Goal: Information Seeking & Learning: Learn about a topic

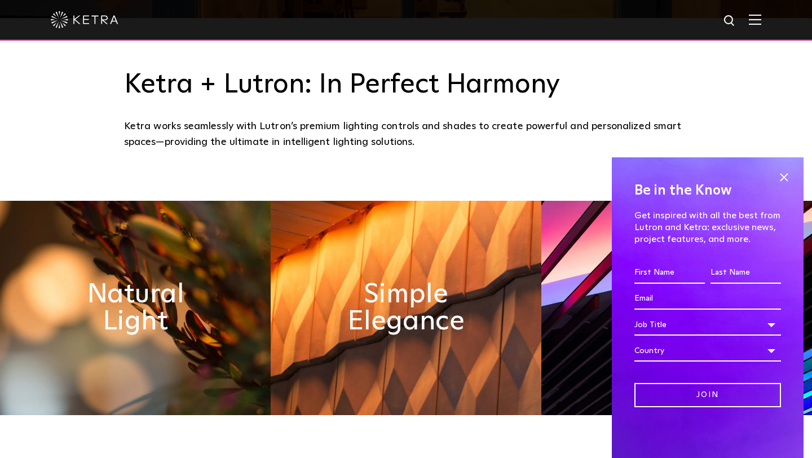
scroll to position [440, 0]
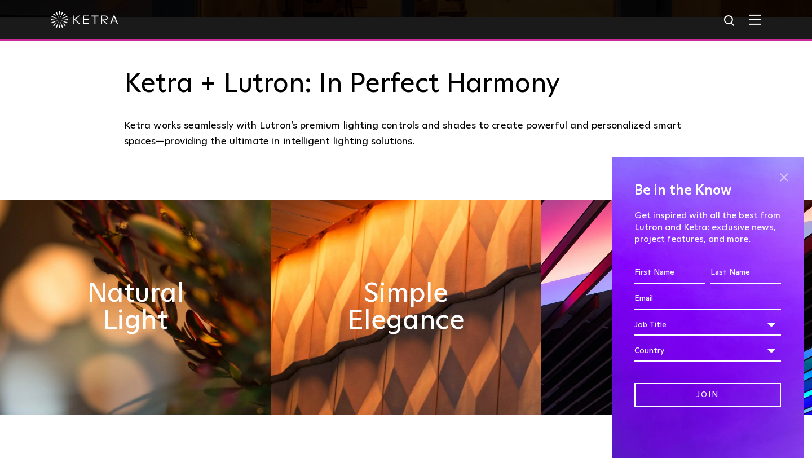
click at [790, 176] on span at bounding box center [783, 177] width 17 height 17
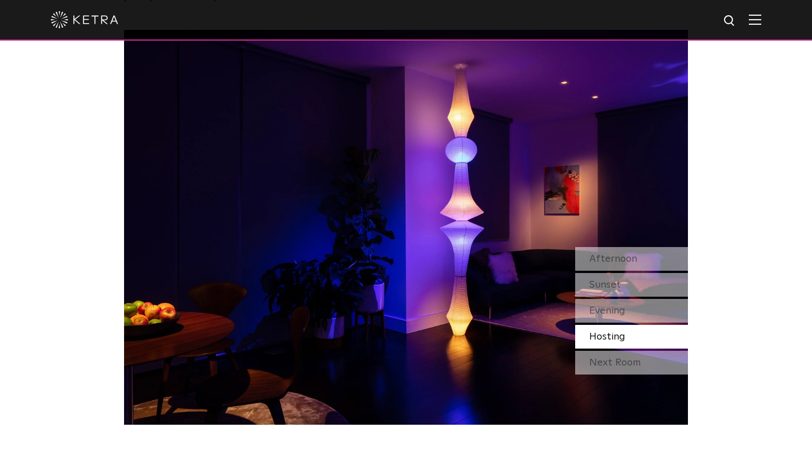
scroll to position [984, 0]
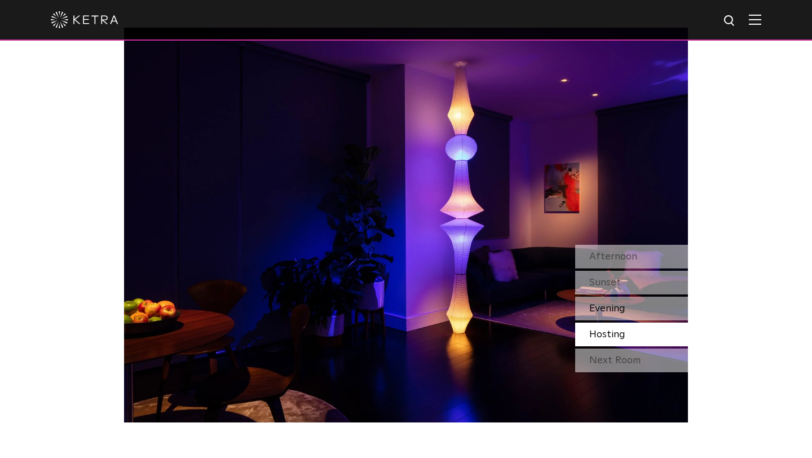
click at [601, 311] on span "Evening" at bounding box center [607, 308] width 36 height 10
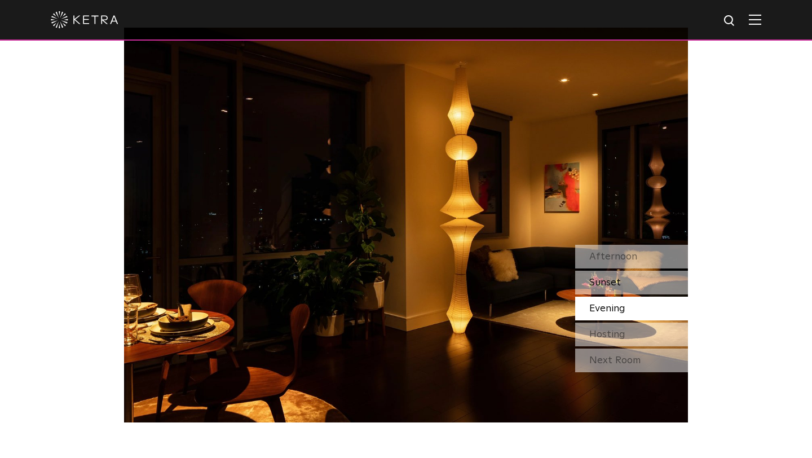
click at [606, 286] on span "Sunset" at bounding box center [605, 282] width 32 height 10
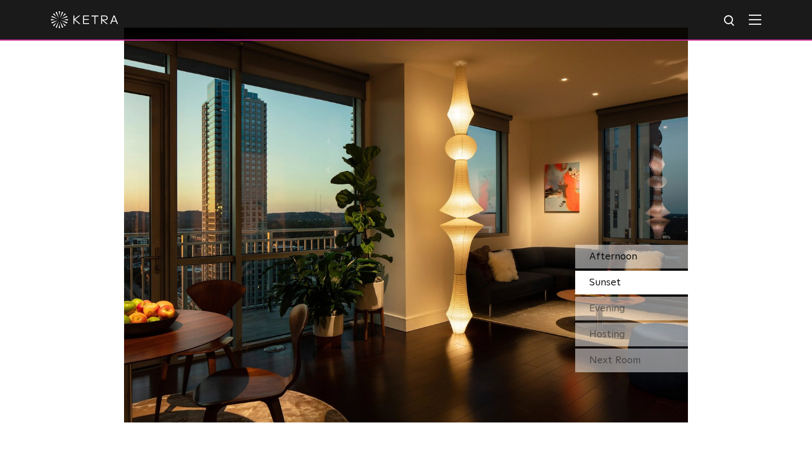
click at [615, 261] on span "Afternoon" at bounding box center [613, 256] width 48 height 10
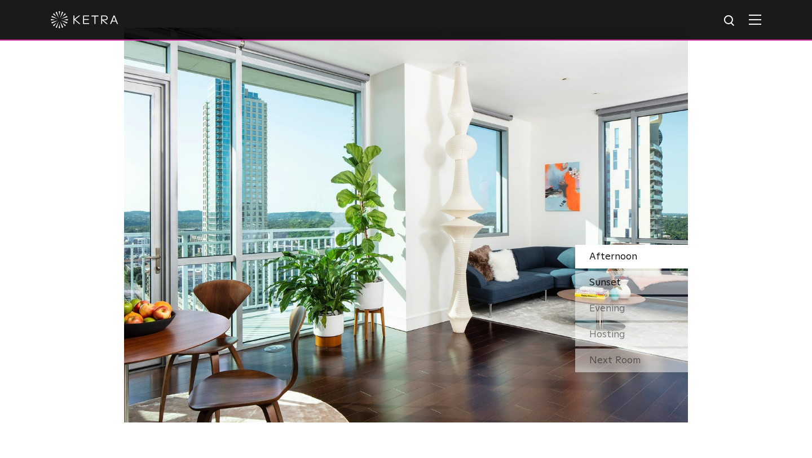
click at [609, 277] on span "Sunset" at bounding box center [605, 282] width 32 height 10
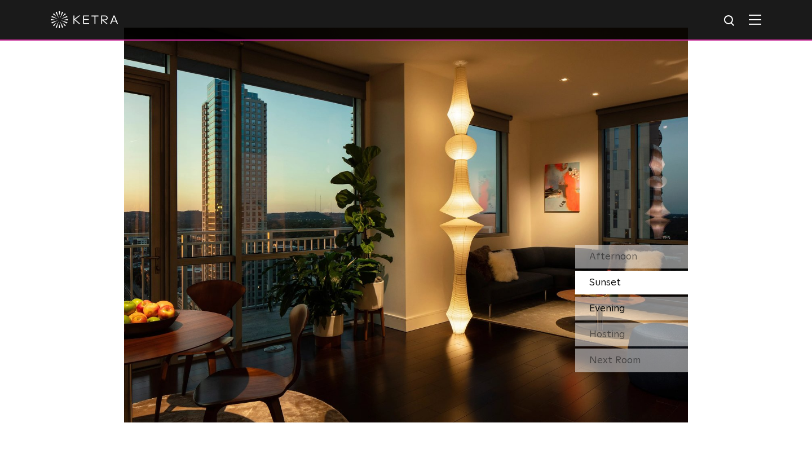
click at [610, 303] on span "Evening" at bounding box center [607, 308] width 36 height 10
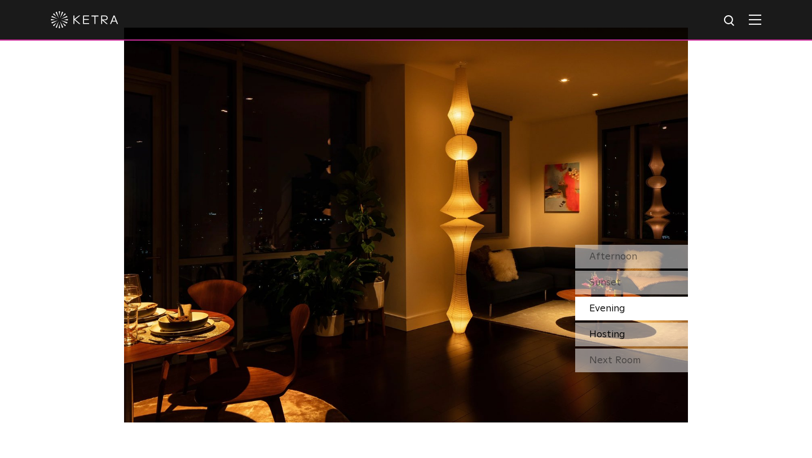
click at [606, 332] on span "Hosting" at bounding box center [607, 334] width 36 height 10
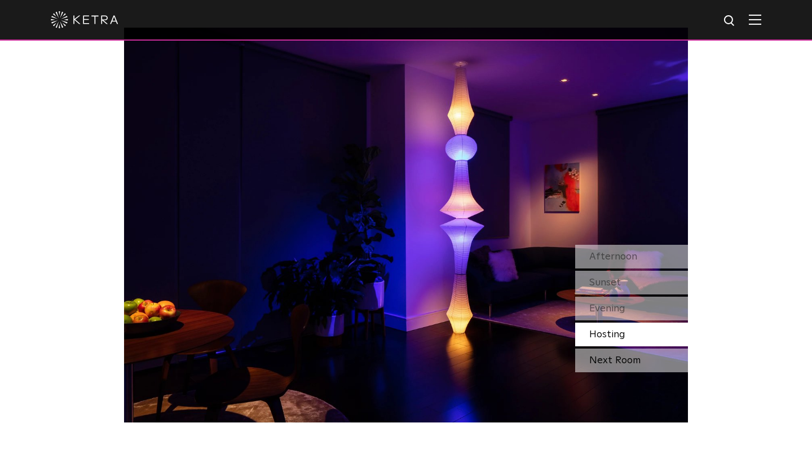
click at [610, 362] on div "Next Room" at bounding box center [631, 360] width 113 height 24
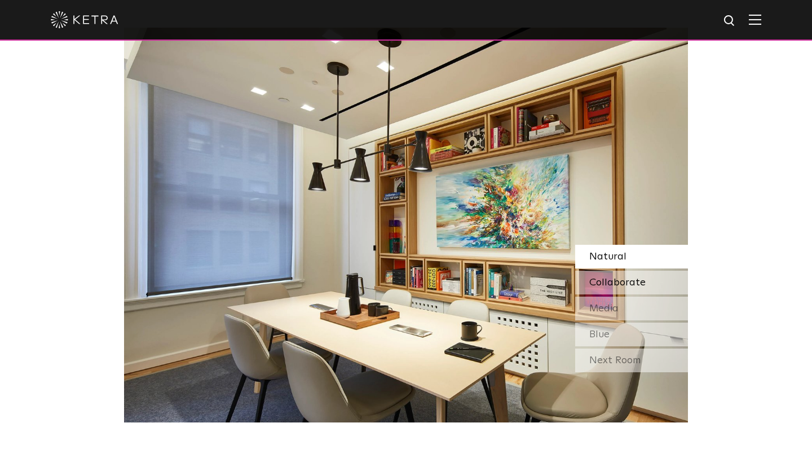
click at [618, 283] on span "Collaborate" at bounding box center [617, 282] width 56 height 10
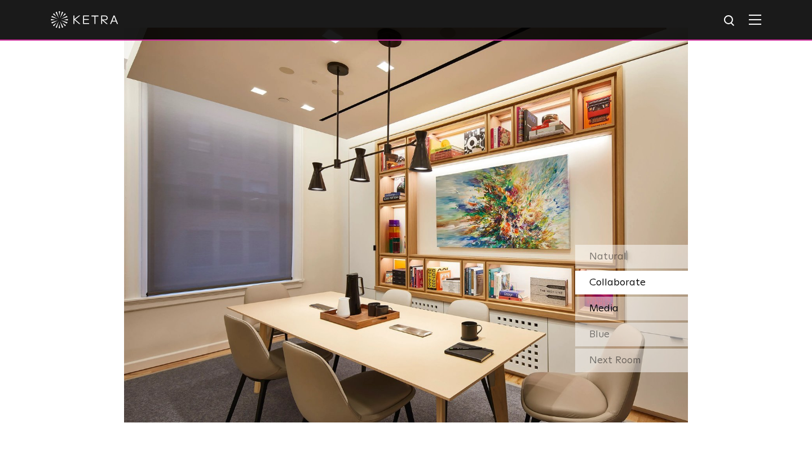
click at [612, 309] on span "Media" at bounding box center [603, 308] width 29 height 10
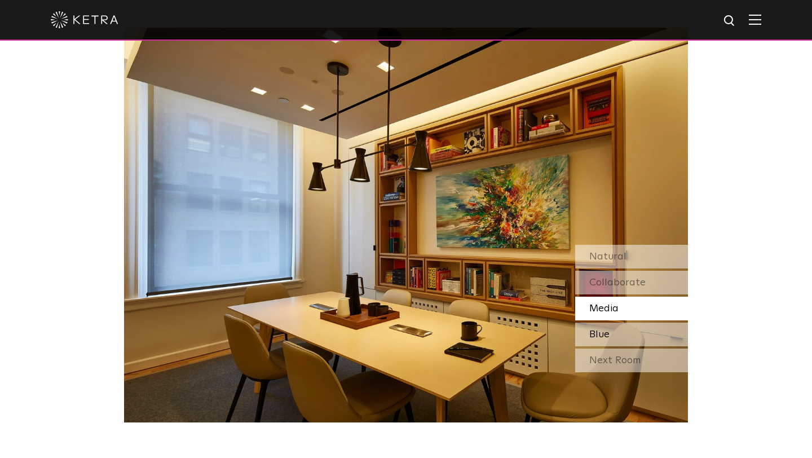
click at [601, 335] on span "Blue" at bounding box center [599, 334] width 20 height 10
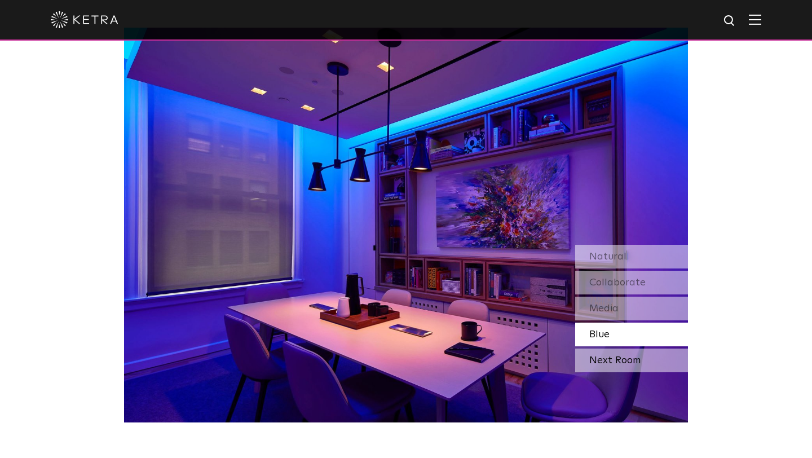
click at [596, 358] on div "Next Room" at bounding box center [631, 360] width 113 height 24
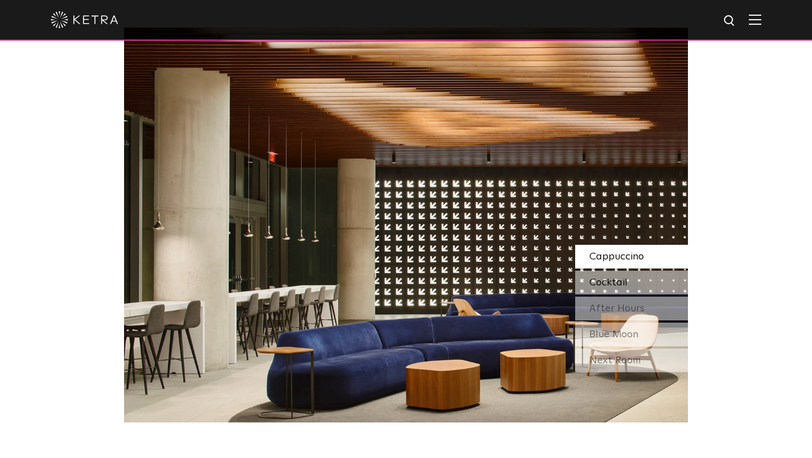
click at [627, 276] on div "Cocktail" at bounding box center [631, 283] width 113 height 24
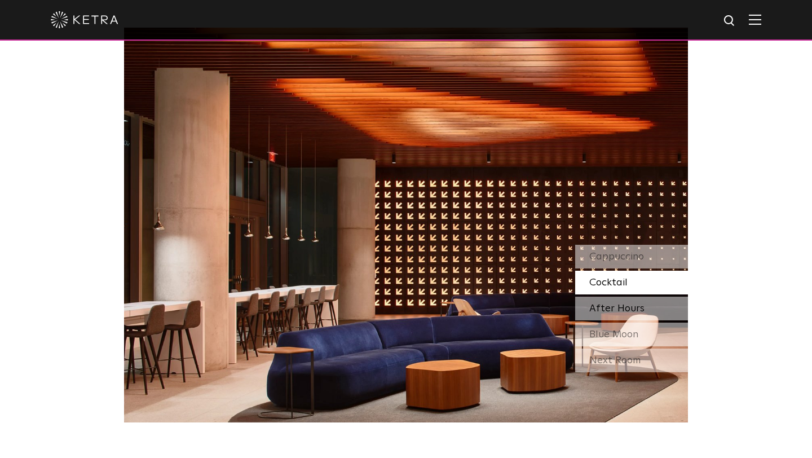
click at [616, 303] on span "After Hours" at bounding box center [616, 308] width 55 height 10
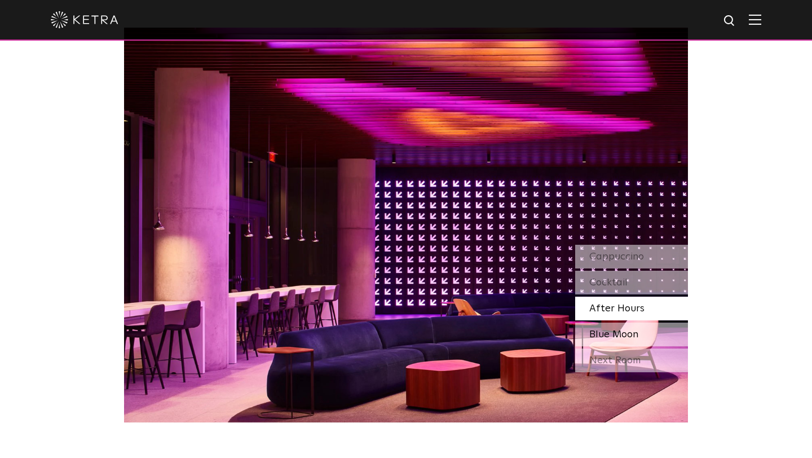
click at [617, 331] on span "Blue Moon" at bounding box center [613, 334] width 49 height 10
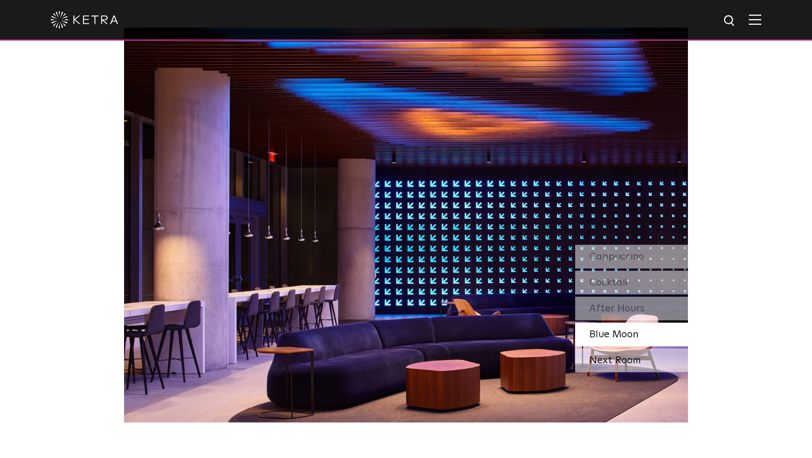
click at [615, 360] on div "Next Room" at bounding box center [631, 360] width 113 height 24
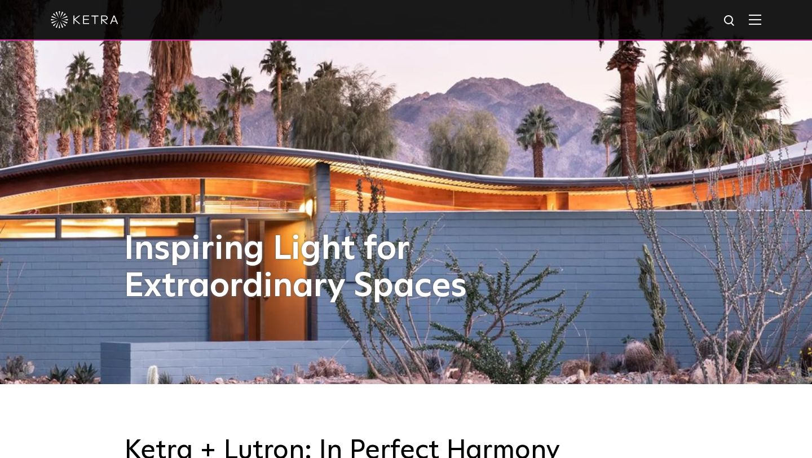
scroll to position [55, 0]
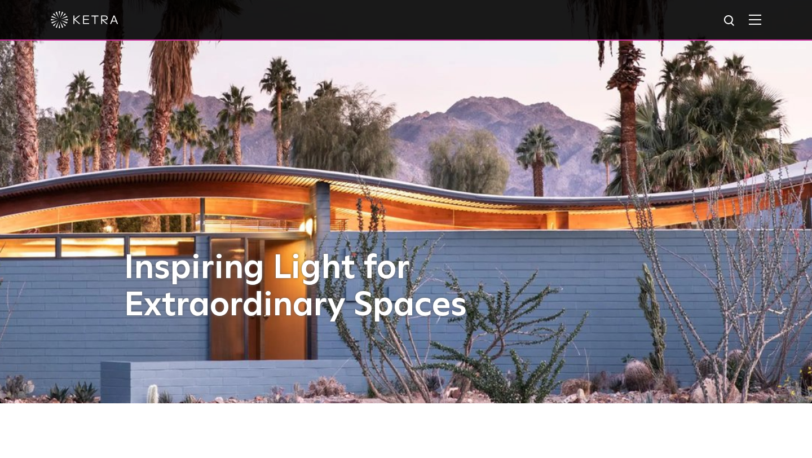
click at [747, 30] on div at bounding box center [406, 19] width 710 height 39
click at [773, 17] on div at bounding box center [406, 20] width 812 height 41
click at [753, 17] on img at bounding box center [754, 19] width 12 height 11
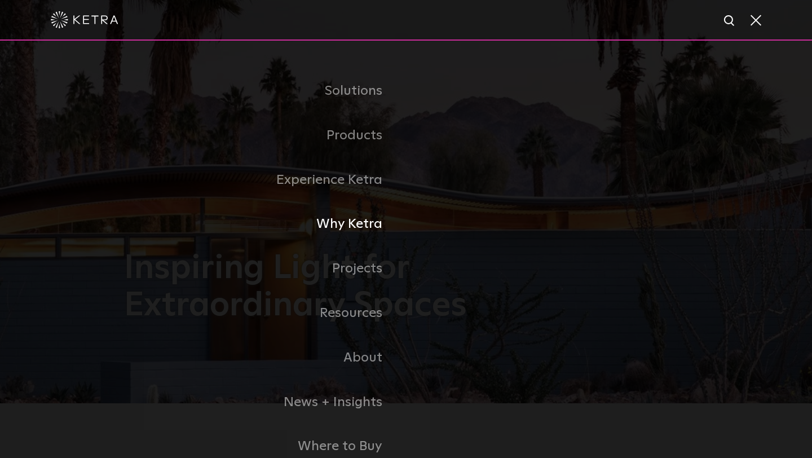
click at [359, 221] on link "Why Ketra" at bounding box center [265, 224] width 282 height 45
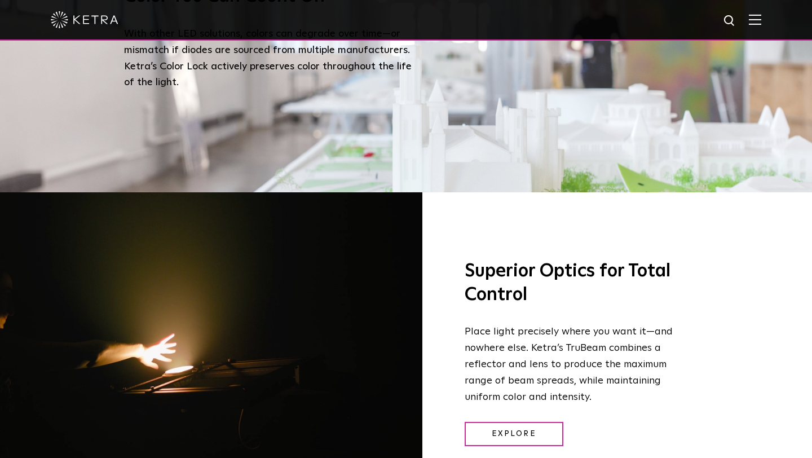
scroll to position [1187, 0]
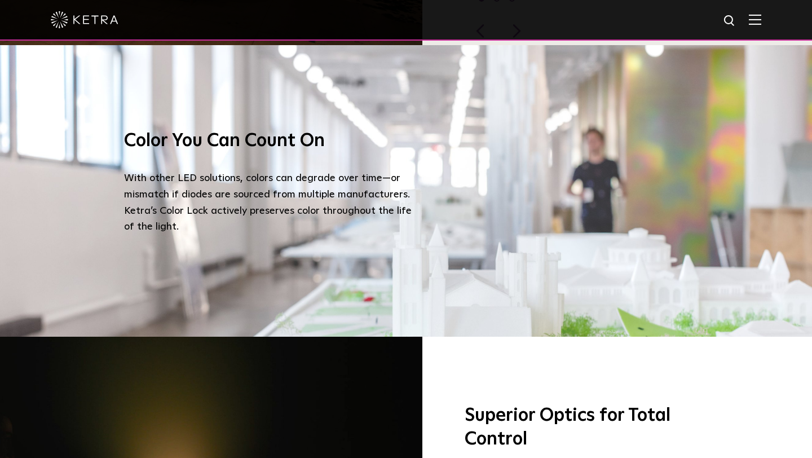
click at [754, 19] on img at bounding box center [754, 19] width 12 height 11
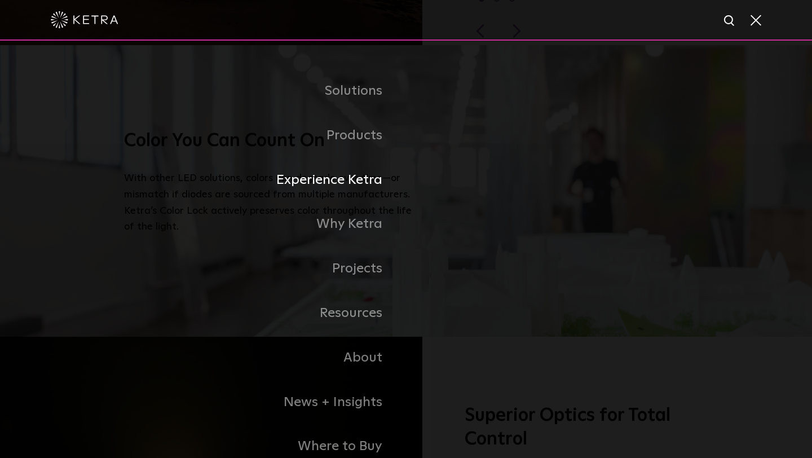
click at [374, 186] on link "Experience Ketra" at bounding box center [265, 180] width 282 height 45
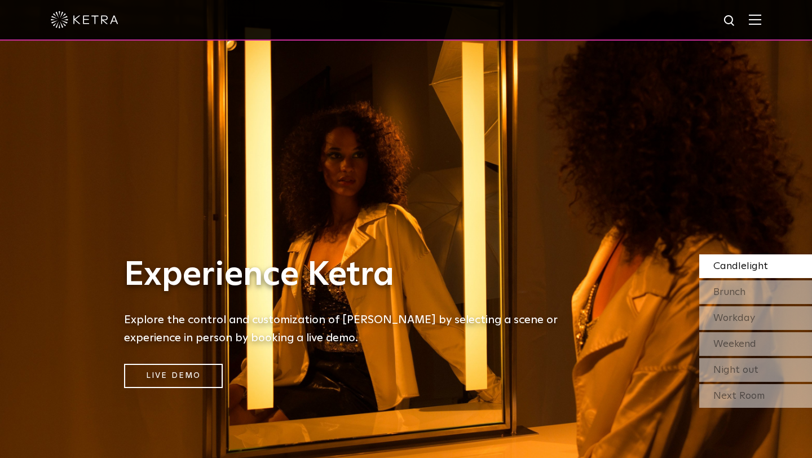
click at [748, 14] on img at bounding box center [754, 19] width 12 height 11
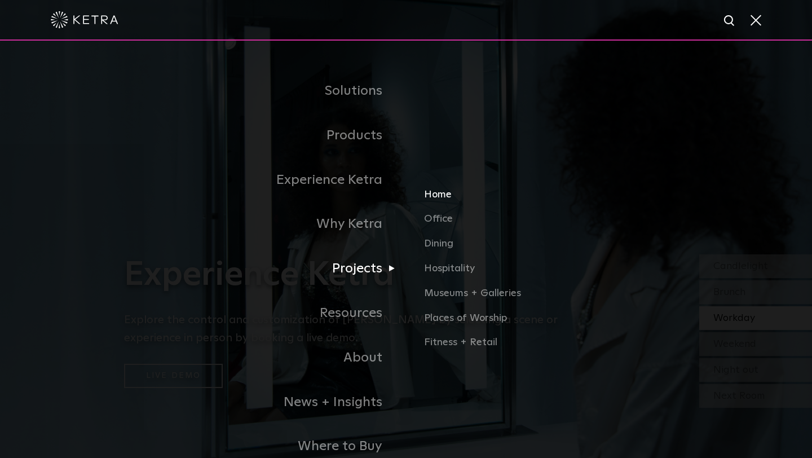
click at [437, 198] on link "Home" at bounding box center [556, 199] width 264 height 25
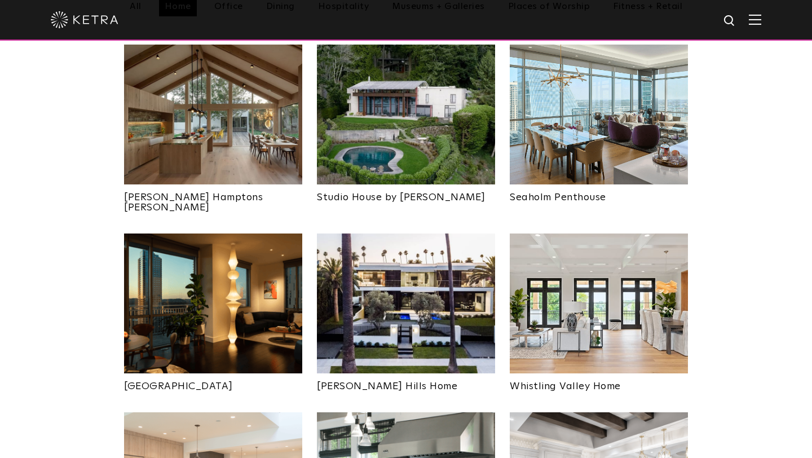
scroll to position [477, 0]
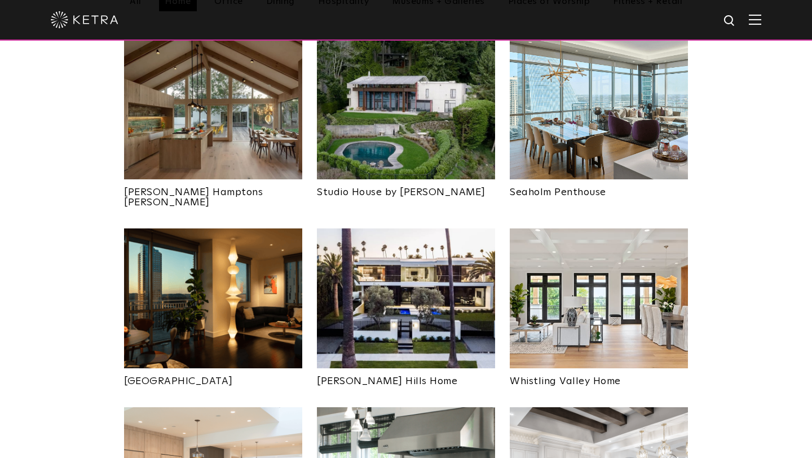
click at [578, 272] on img at bounding box center [598, 298] width 178 height 140
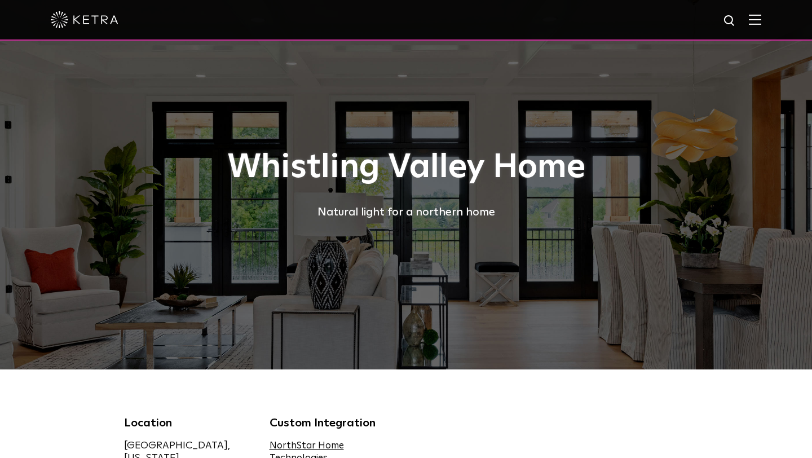
click at [546, 322] on div "Whistling Valley Home Natural light for a northern home" at bounding box center [406, 184] width 564 height 369
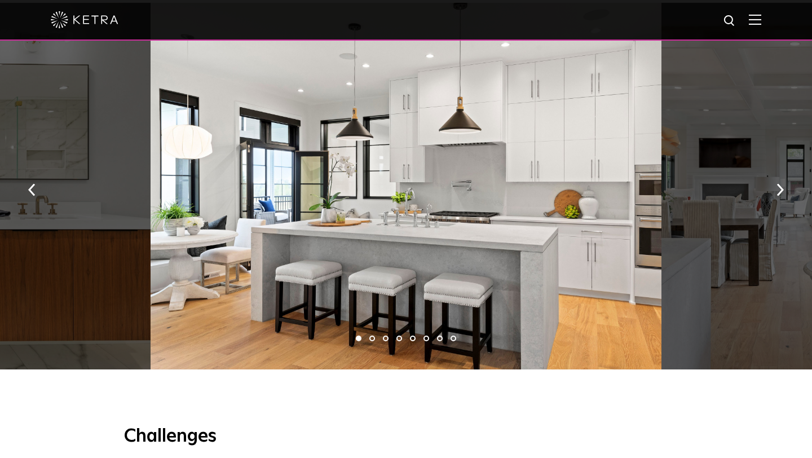
scroll to position [837, 0]
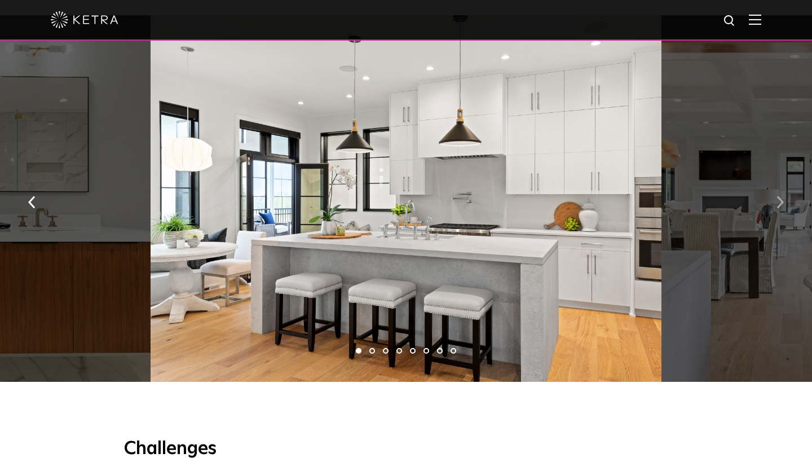
click at [776, 209] on button "button" at bounding box center [780, 200] width 24 height 39
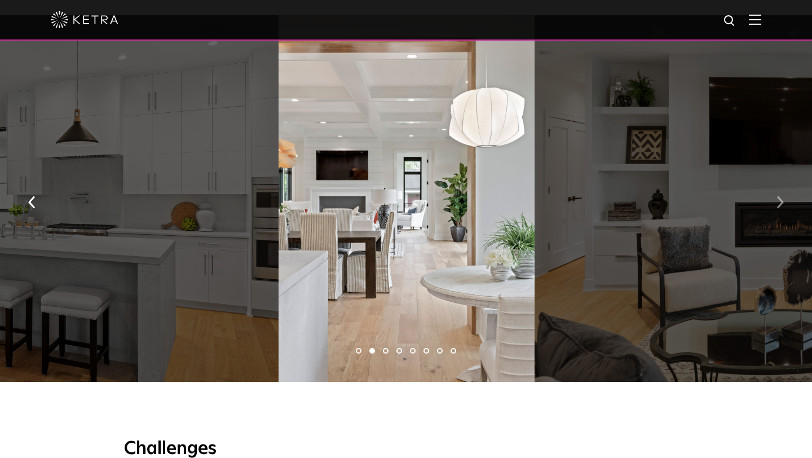
click at [776, 209] on button "button" at bounding box center [780, 200] width 24 height 39
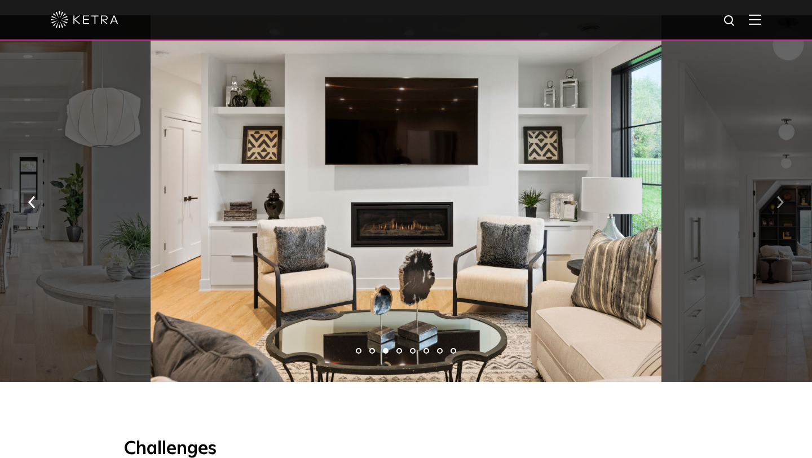
click at [776, 209] on button "button" at bounding box center [780, 200] width 24 height 39
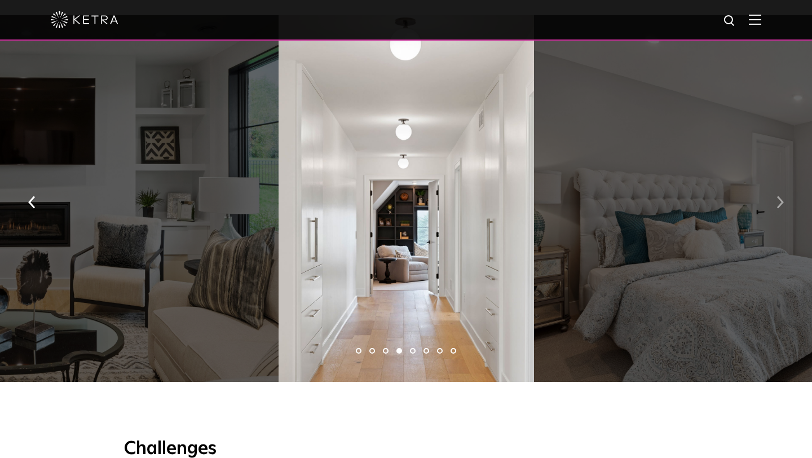
click at [776, 209] on button "button" at bounding box center [780, 200] width 24 height 39
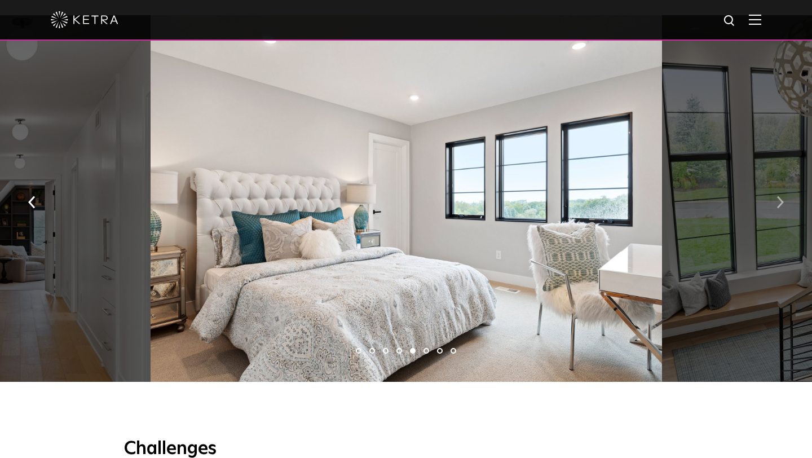
click at [776, 209] on button "button" at bounding box center [780, 200] width 24 height 39
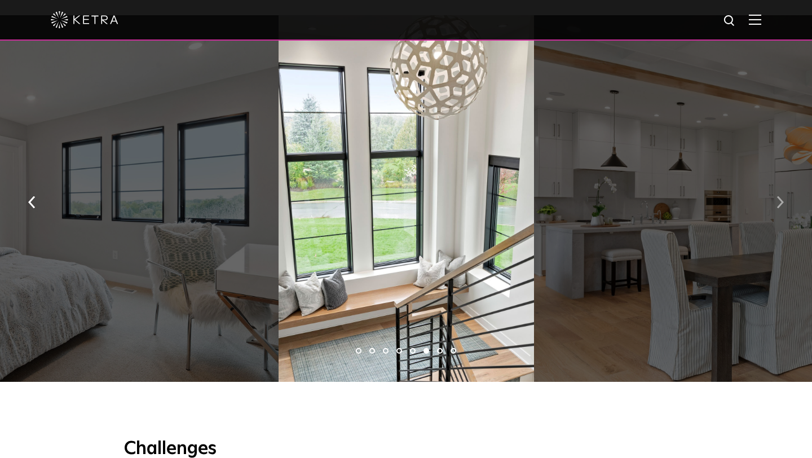
click at [776, 209] on button "button" at bounding box center [780, 200] width 24 height 39
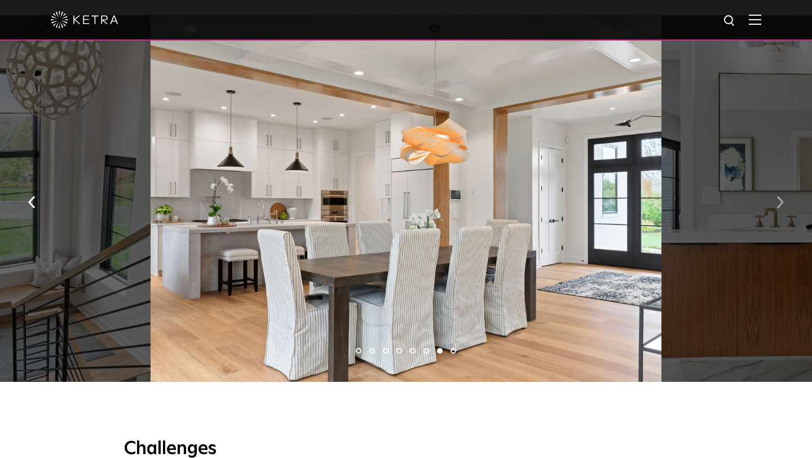
click at [776, 209] on button "button" at bounding box center [780, 200] width 24 height 39
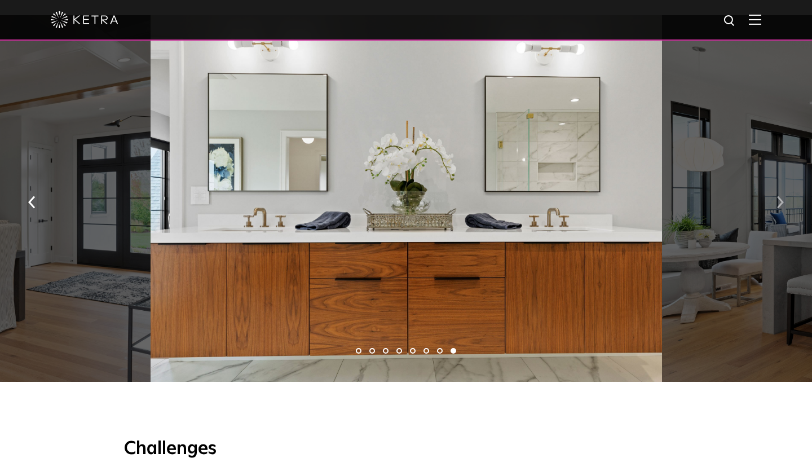
click at [776, 209] on button "button" at bounding box center [780, 200] width 24 height 39
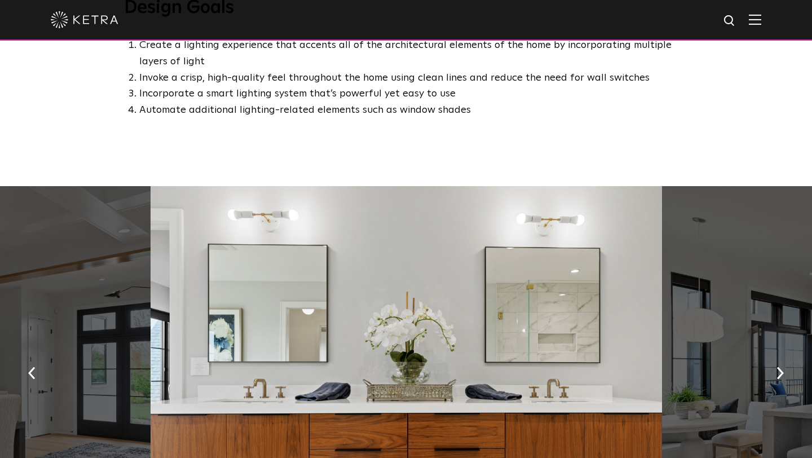
scroll to position [592, 0]
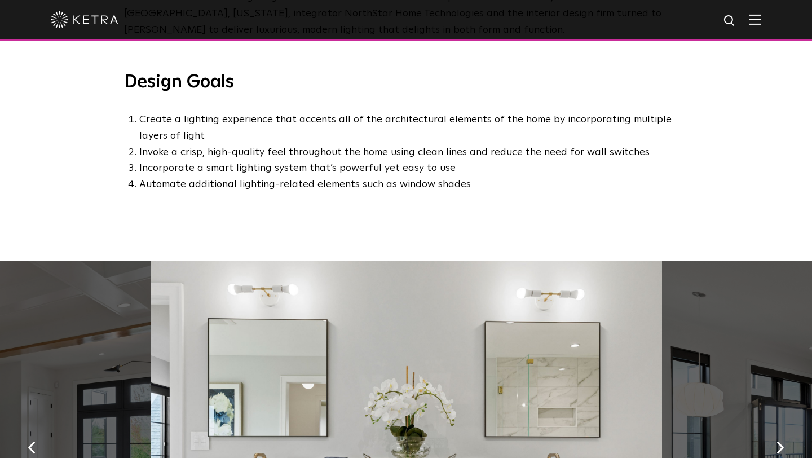
click at [761, 24] on div at bounding box center [406, 20] width 812 height 41
click at [756, 21] on img at bounding box center [754, 19] width 12 height 11
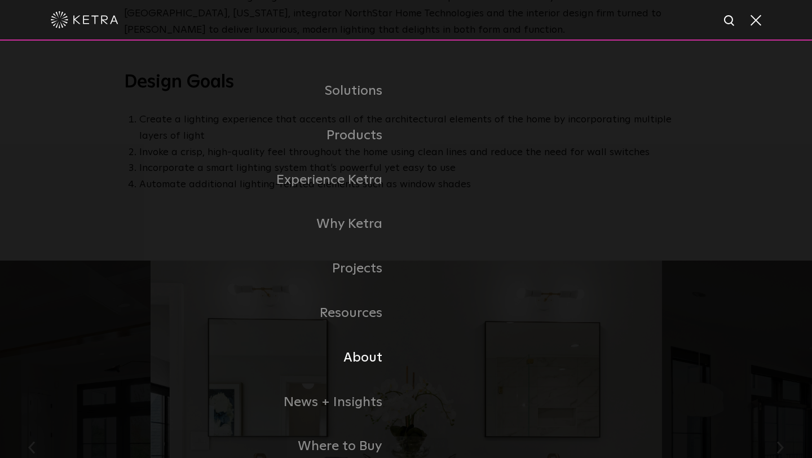
click at [380, 358] on link "About" at bounding box center [265, 357] width 282 height 45
